Goal: Navigation & Orientation: Find specific page/section

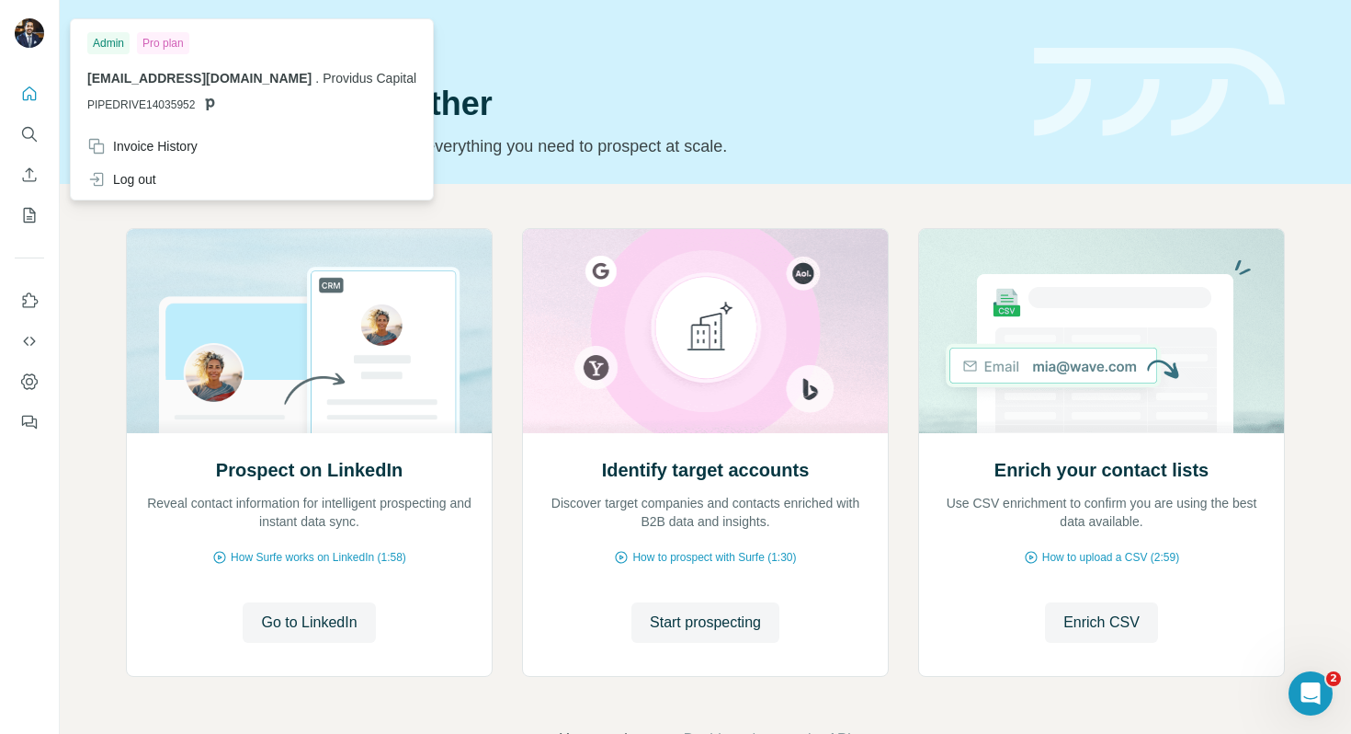
click at [116, 44] on div "Admin" at bounding box center [108, 43] width 42 height 22
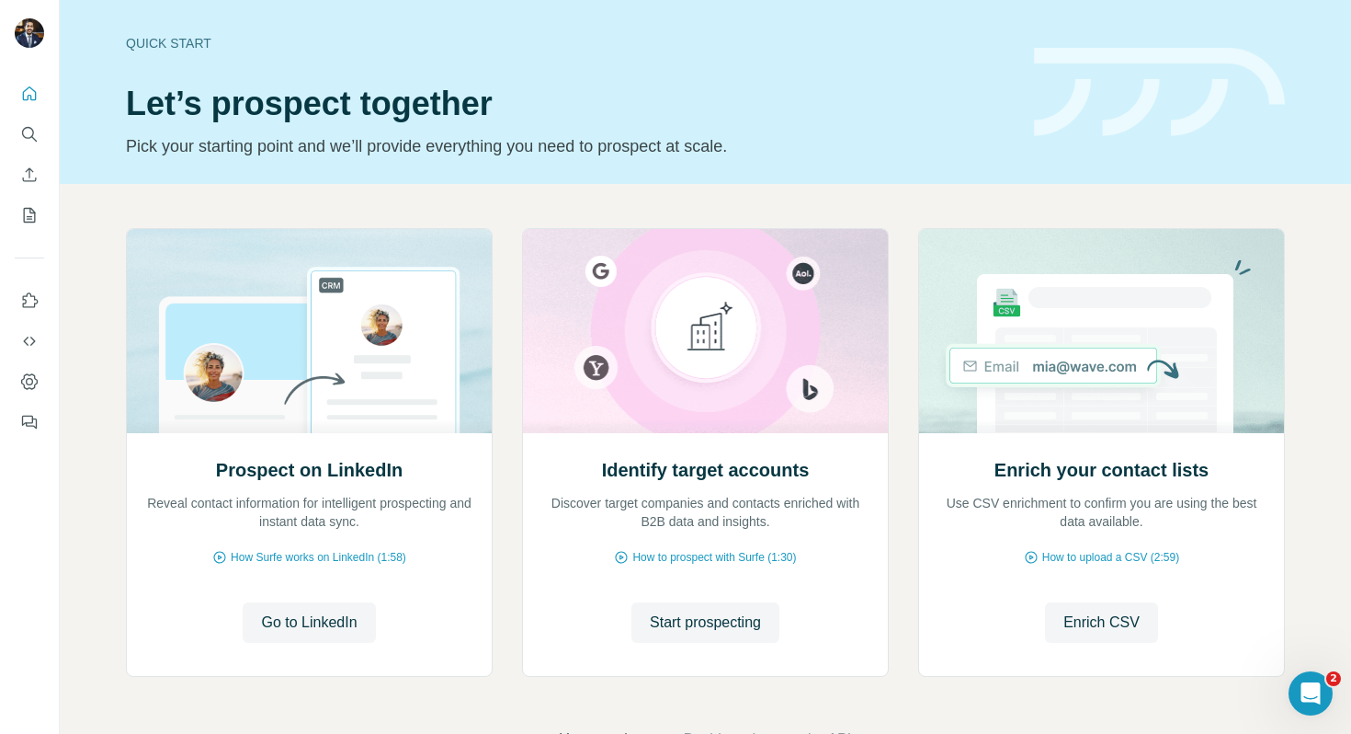
click at [24, 27] on img at bounding box center [29, 32] width 29 height 29
click at [26, 385] on icon "Dashboard" at bounding box center [29, 381] width 18 height 18
